Goal: Information Seeking & Learning: Learn about a topic

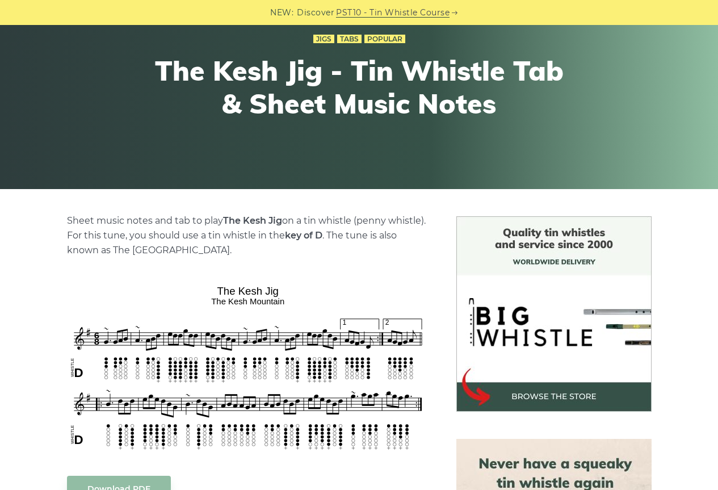
scroll to position [398, 0]
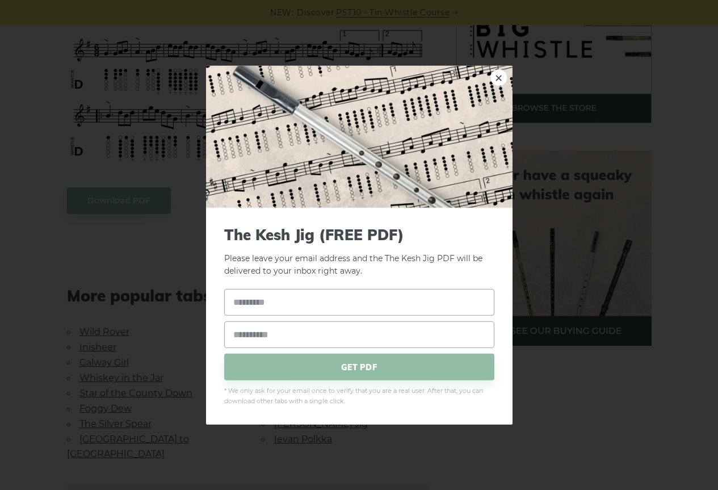
click at [273, 100] on body "NEW: Discover PST10 - Tin Whistle Course Lessons Fingering Charts Tabs & Notes …" at bounding box center [359, 427] width 718 height 1650
drag, startPoint x: 201, startPoint y: 126, endPoint x: 158, endPoint y: 165, distance: 58.7
click at [200, 126] on div "× The Kesh Jig (FREE PDF) Please leave your email address and the The Kesh Jig …" at bounding box center [359, 245] width 718 height 490
click at [492, 80] on link "×" at bounding box center [499, 77] width 17 height 17
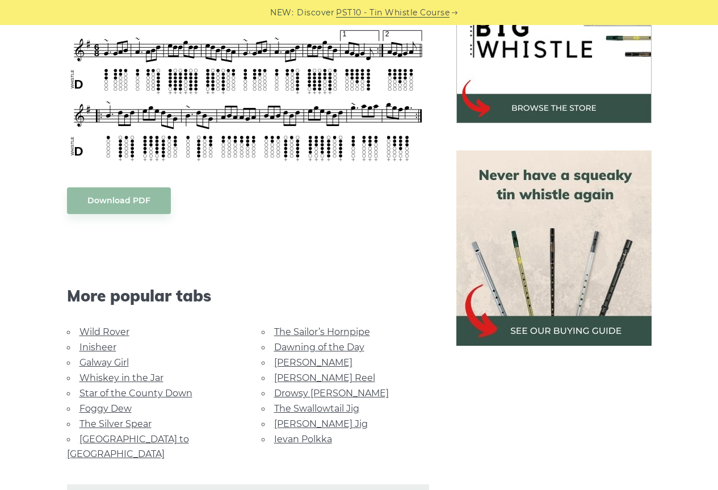
click at [154, 203] on body "NEW: Discover PST10 - Tin Whistle Course Lessons Fingering Charts Tabs & Notes …" at bounding box center [359, 427] width 718 height 1650
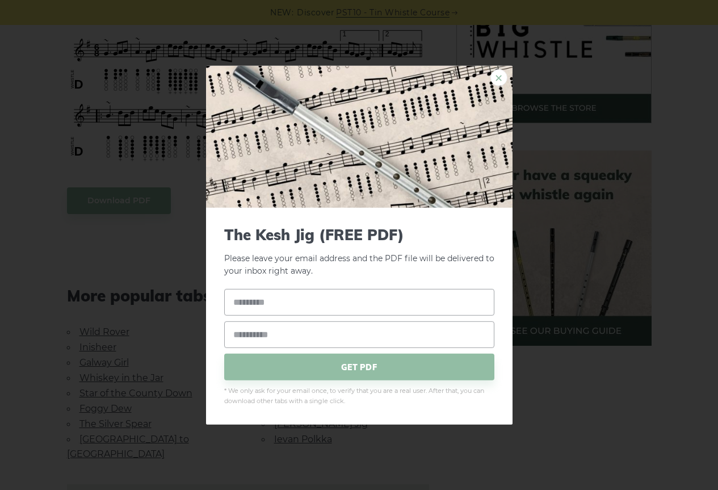
click at [500, 74] on link "×" at bounding box center [499, 77] width 17 height 17
click at [504, 81] on link "×" at bounding box center [499, 77] width 17 height 17
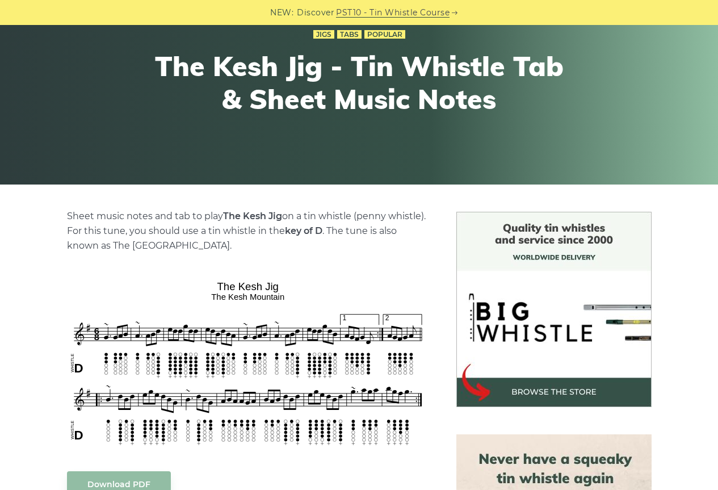
scroll to position [170, 0]
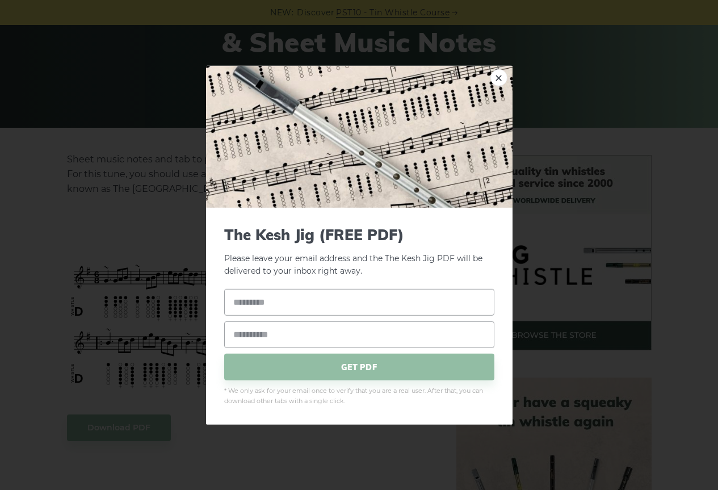
drag, startPoint x: 308, startPoint y: 304, endPoint x: 311, endPoint y: 298, distance: 6.3
drag, startPoint x: 311, startPoint y: 298, endPoint x: 501, endPoint y: 80, distance: 289.8
click at [501, 80] on link "×" at bounding box center [499, 77] width 17 height 17
drag, startPoint x: 238, startPoint y: 325, endPoint x: 189, endPoint y: 329, distance: 49.6
drag, startPoint x: 189, startPoint y: 329, endPoint x: 113, endPoint y: 320, distance: 76.1
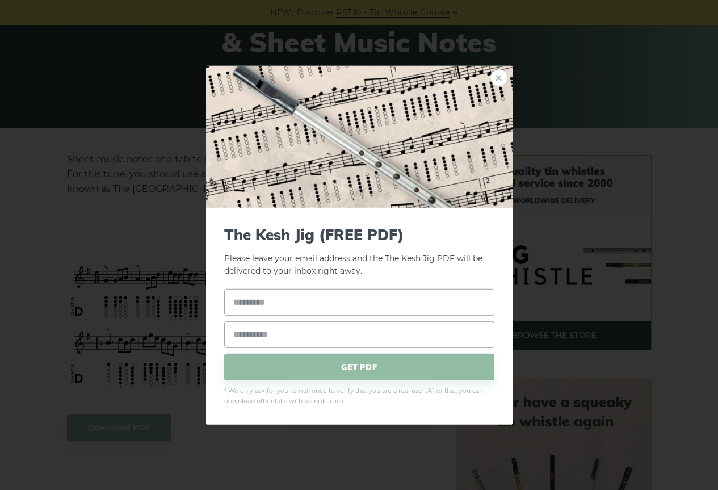
click at [497, 81] on link "×" at bounding box center [499, 77] width 17 height 17
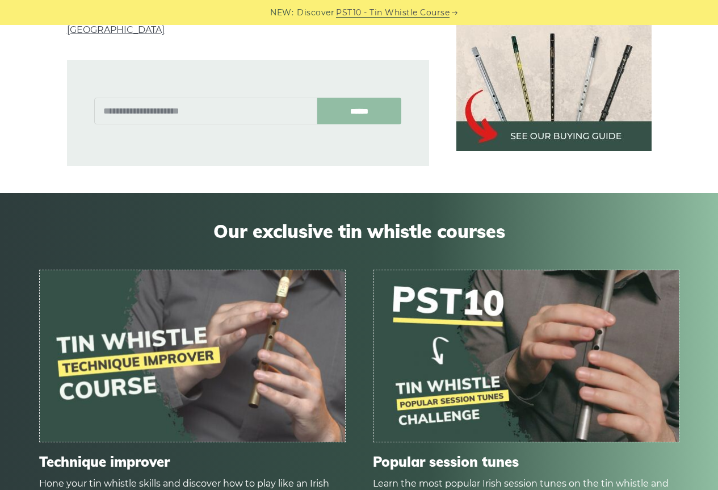
scroll to position [681, 0]
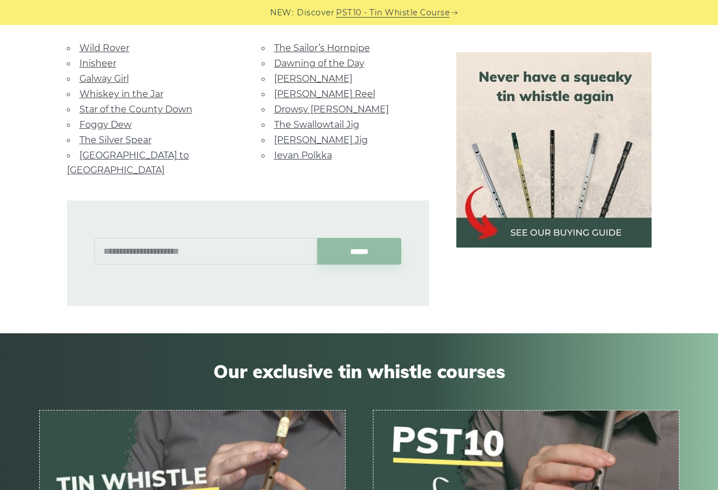
click at [116, 123] on link "Foggy Dew" at bounding box center [106, 124] width 52 height 11
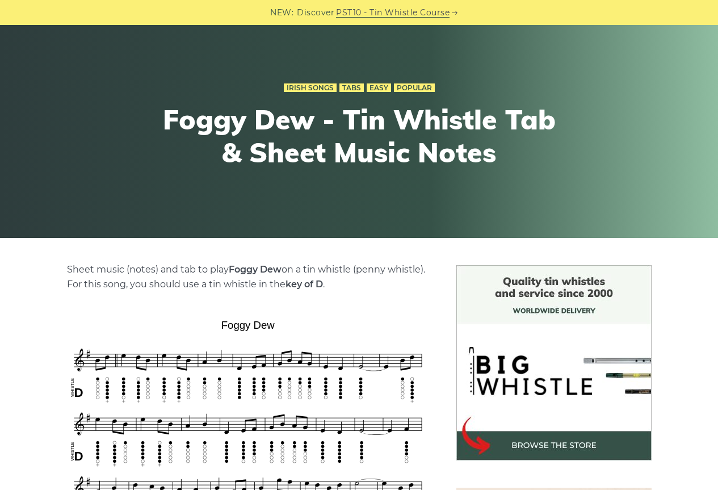
scroll to position [227, 0]
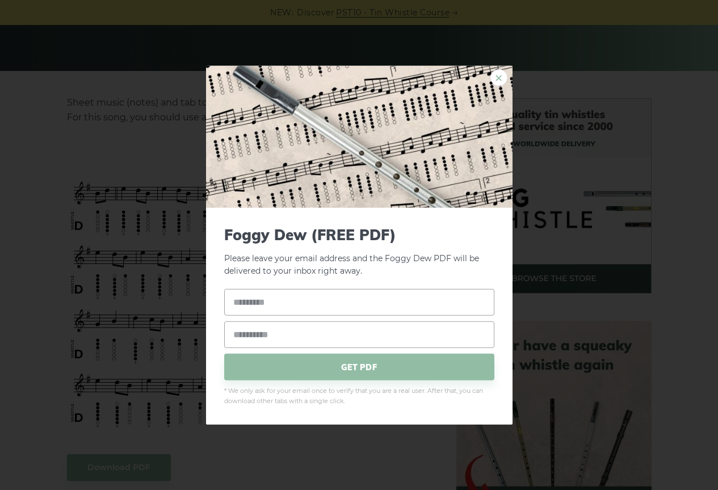
click at [500, 78] on link "×" at bounding box center [499, 77] width 17 height 17
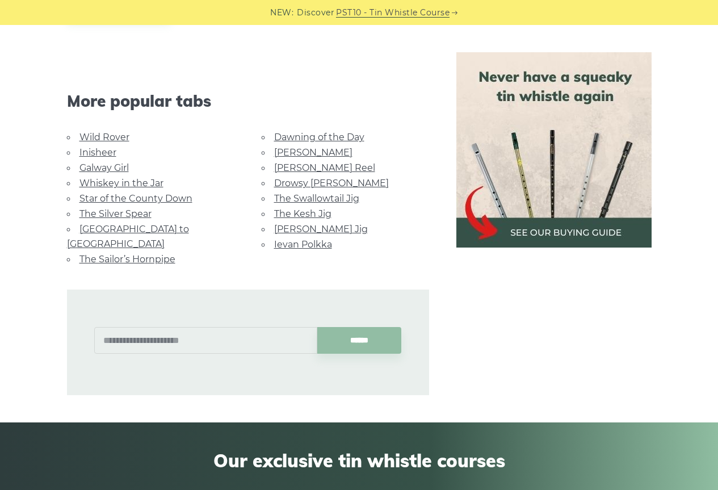
scroll to position [681, 0]
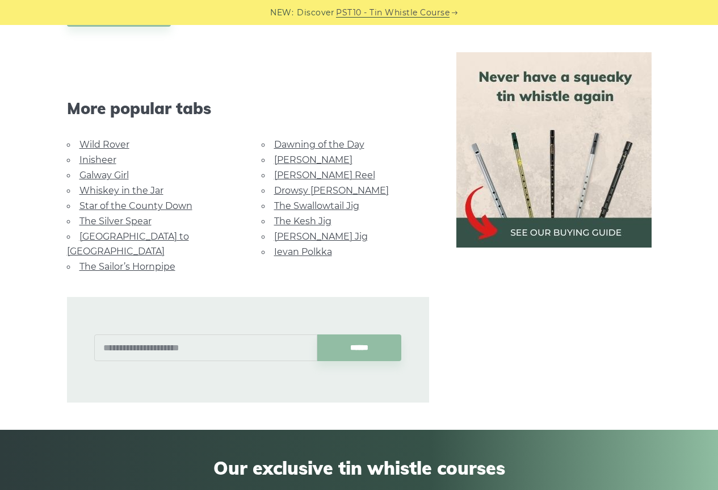
click at [342, 203] on link "The Swallowtail Jig" at bounding box center [316, 205] width 85 height 11
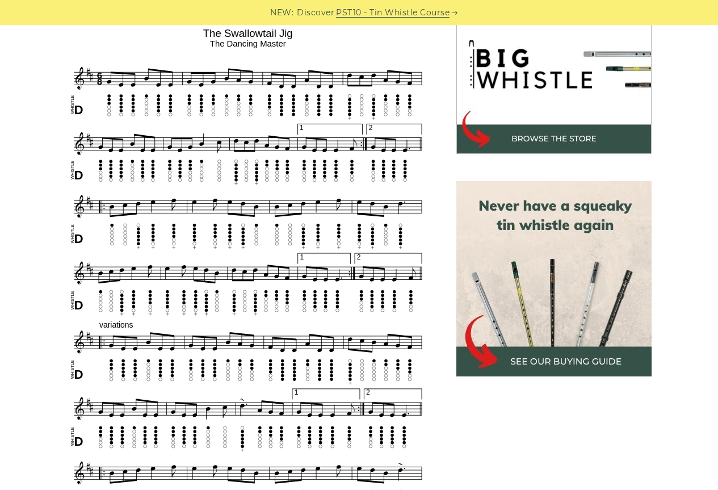
scroll to position [454, 0]
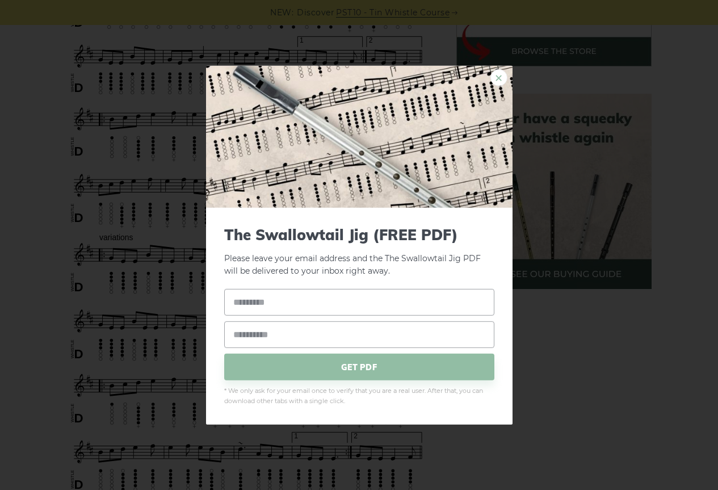
drag, startPoint x: 169, startPoint y: 213, endPoint x: 496, endPoint y: 77, distance: 354.1
click at [496, 77] on link "×" at bounding box center [499, 77] width 17 height 17
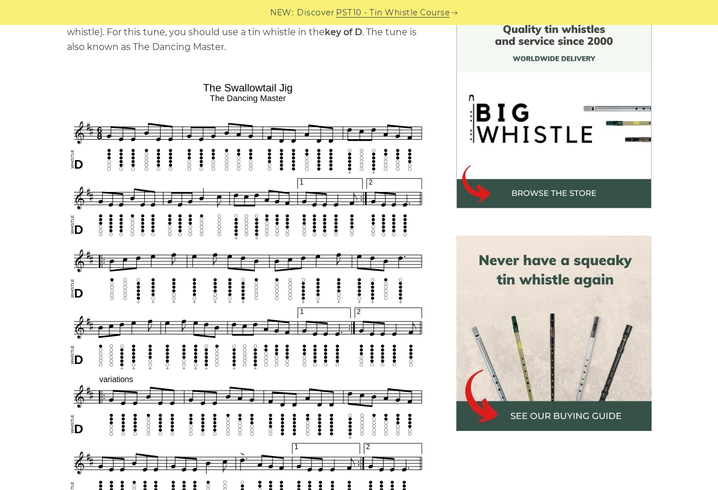
scroll to position [341, 0]
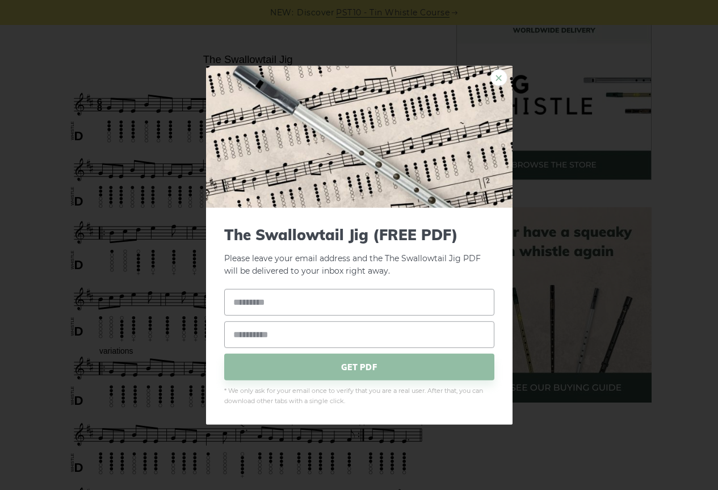
click at [497, 74] on link "×" at bounding box center [499, 77] width 17 height 17
click at [495, 77] on link "×" at bounding box center [499, 77] width 17 height 17
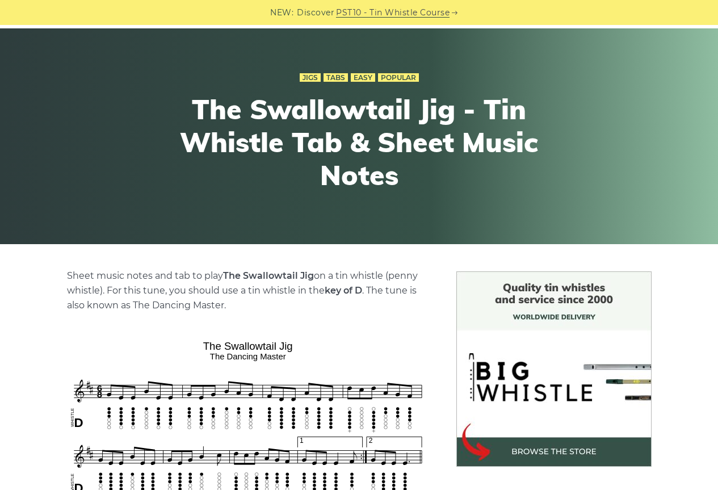
scroll to position [0, 0]
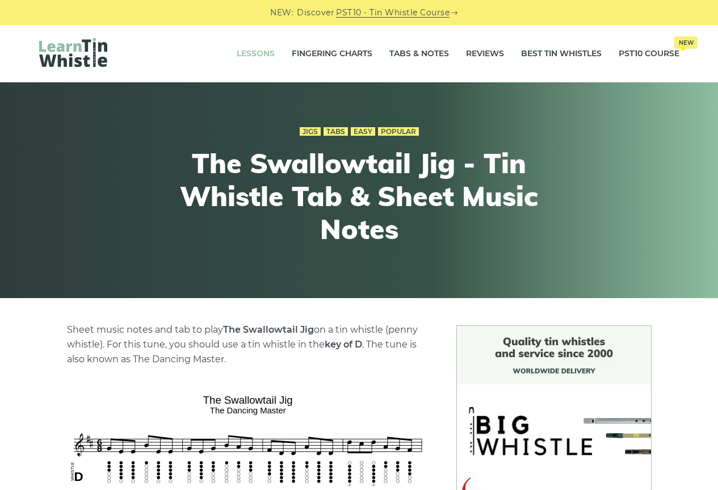
click at [248, 55] on link "Lessons" at bounding box center [256, 54] width 38 height 28
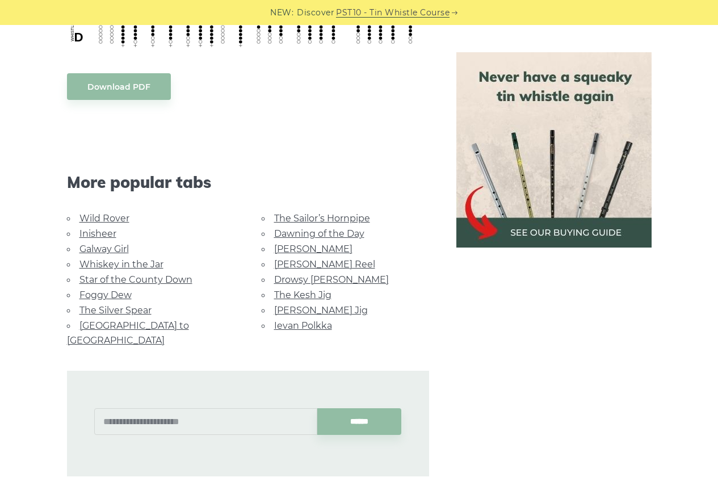
scroll to position [909, 0]
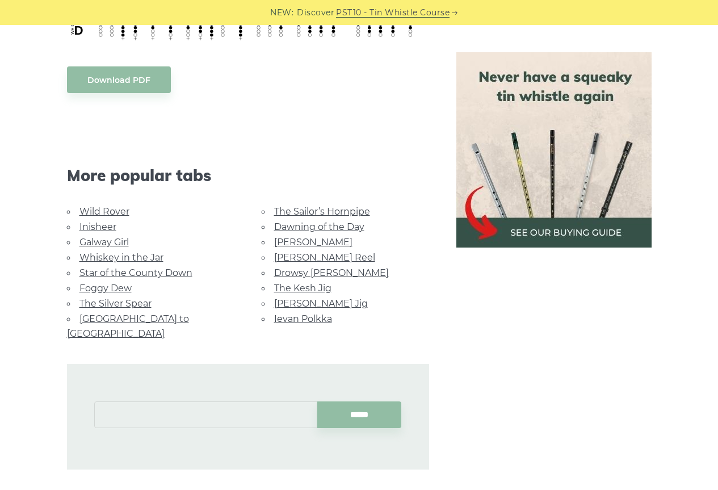
click at [210, 401] on input "text" at bounding box center [205, 414] width 223 height 27
click at [110, 431] on li "Britches Full of Stitches" at bounding box center [206, 427] width 208 height 14
type input "**********"
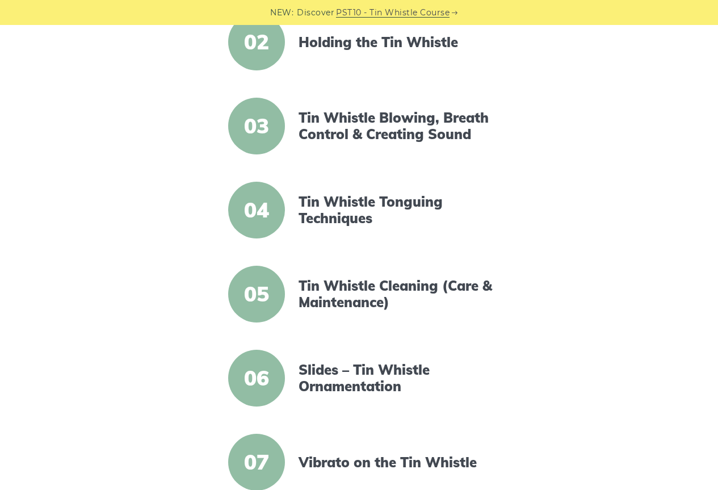
scroll to position [398, 0]
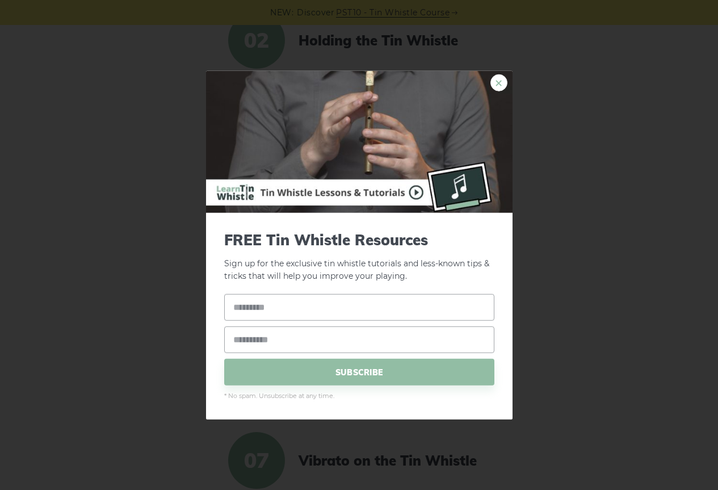
click at [499, 83] on link "×" at bounding box center [499, 82] width 17 height 17
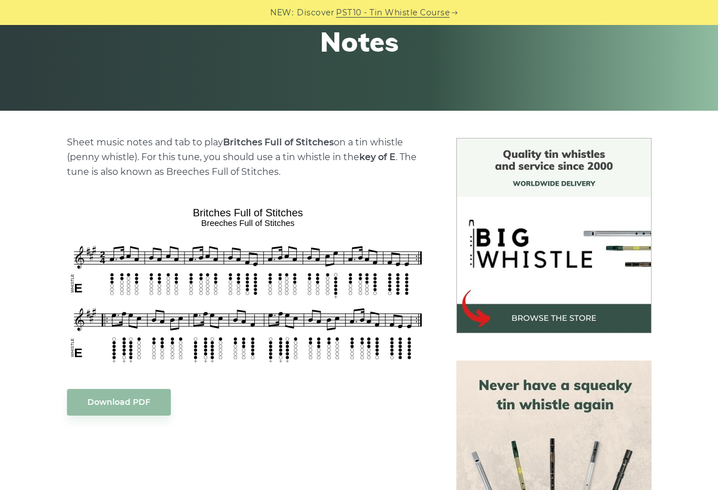
scroll to position [227, 0]
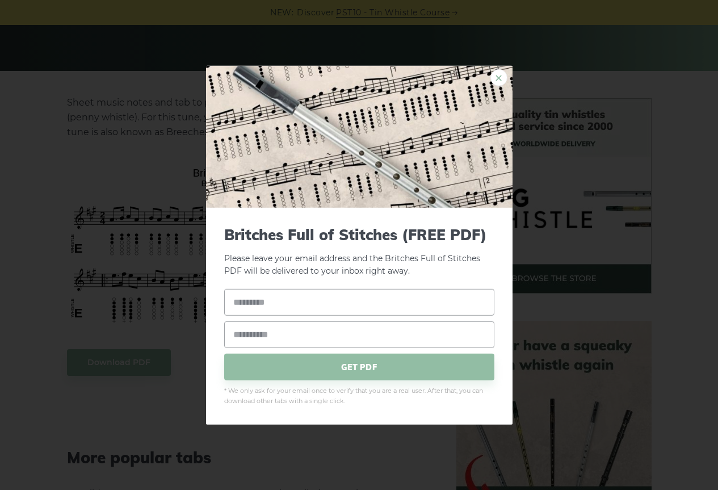
click at [501, 80] on link "×" at bounding box center [499, 77] width 17 height 17
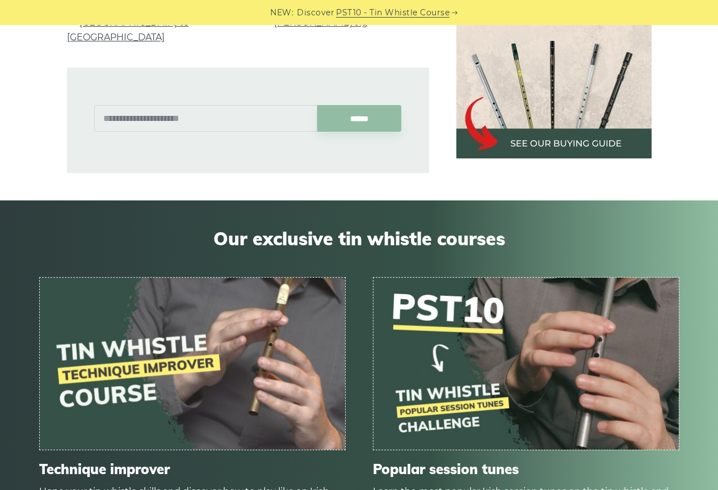
scroll to position [738, 0]
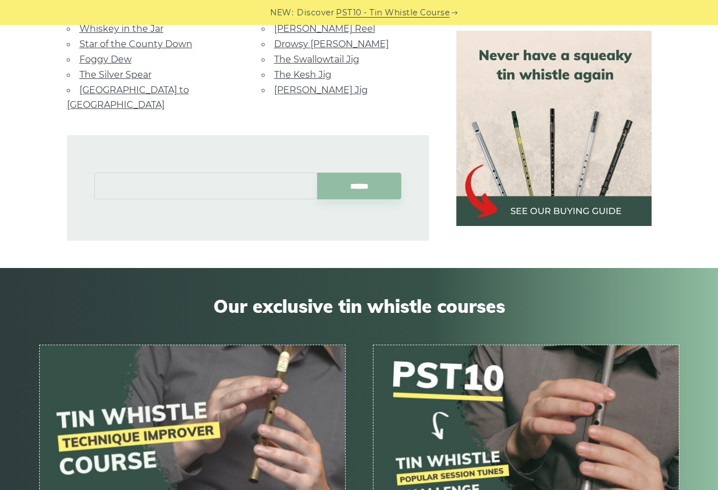
click at [188, 173] on input "text" at bounding box center [205, 186] width 223 height 27
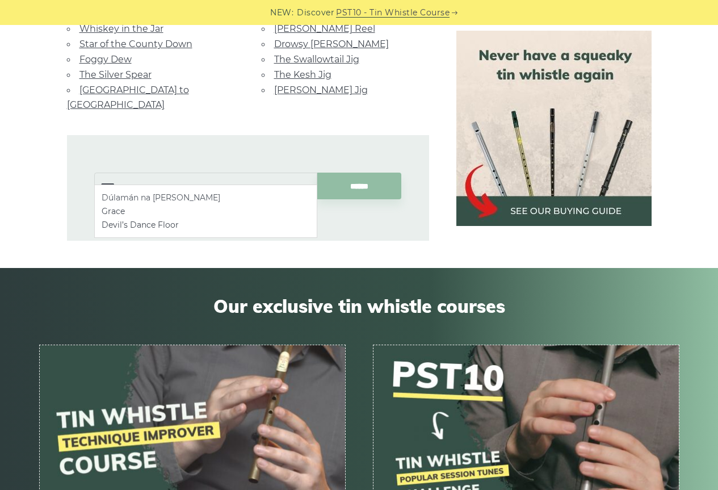
click at [194, 198] on li "Dúlamán na Binne Buí" at bounding box center [206, 198] width 208 height 14
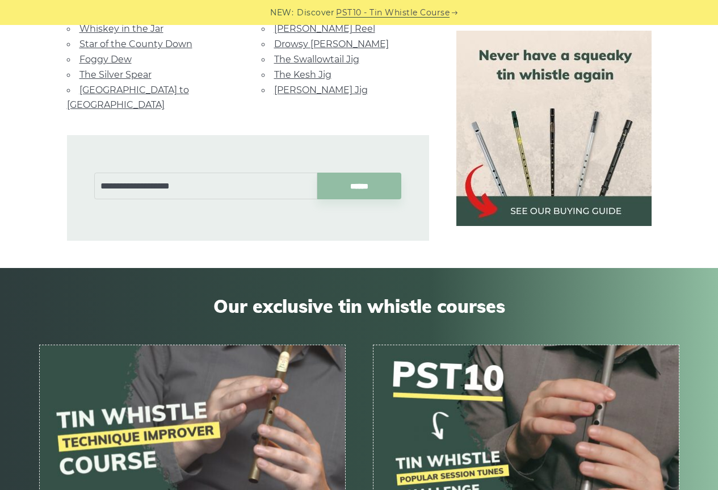
type input "**********"
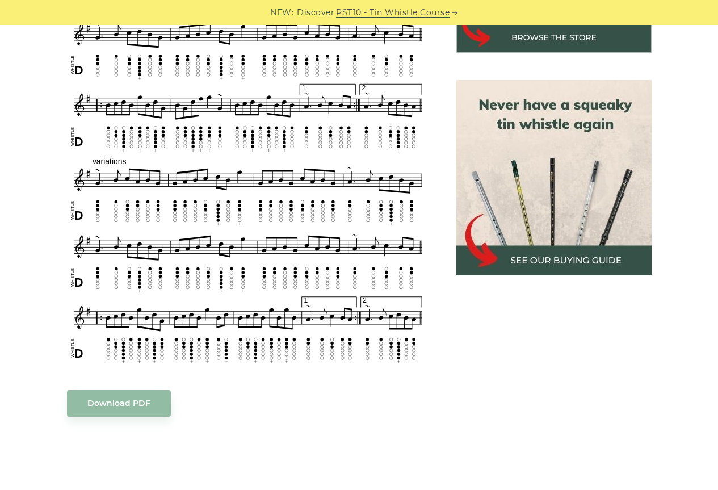
scroll to position [454, 0]
